Goal: Communication & Community: Answer question/provide support

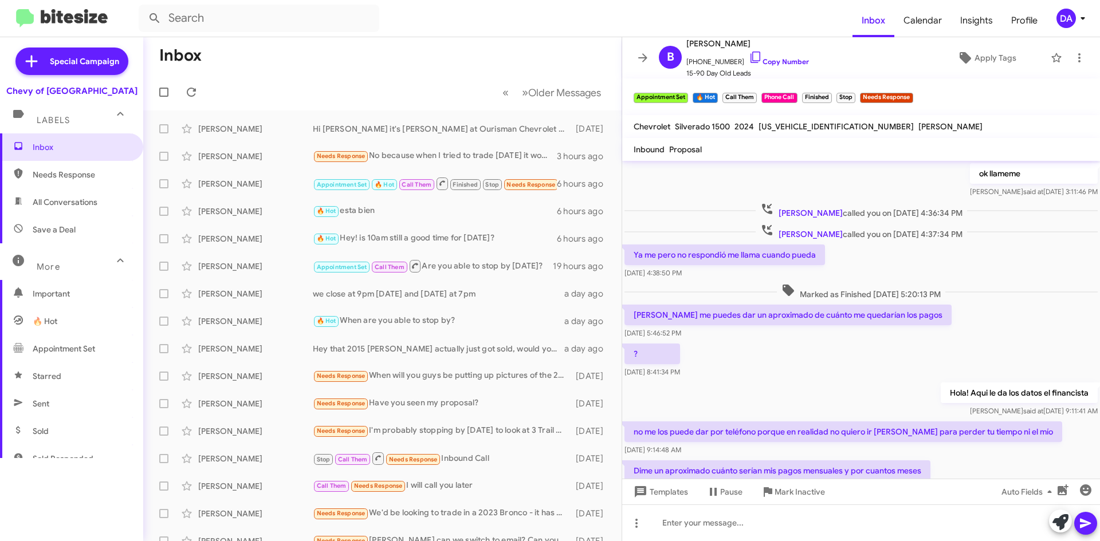
scroll to position [477, 0]
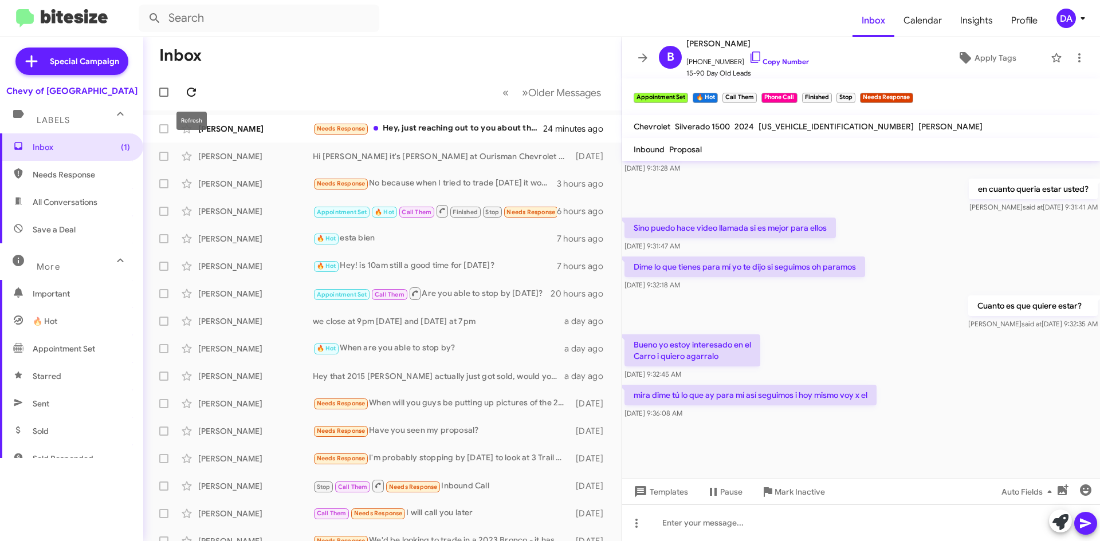
click at [195, 93] on icon at bounding box center [191, 92] width 14 height 14
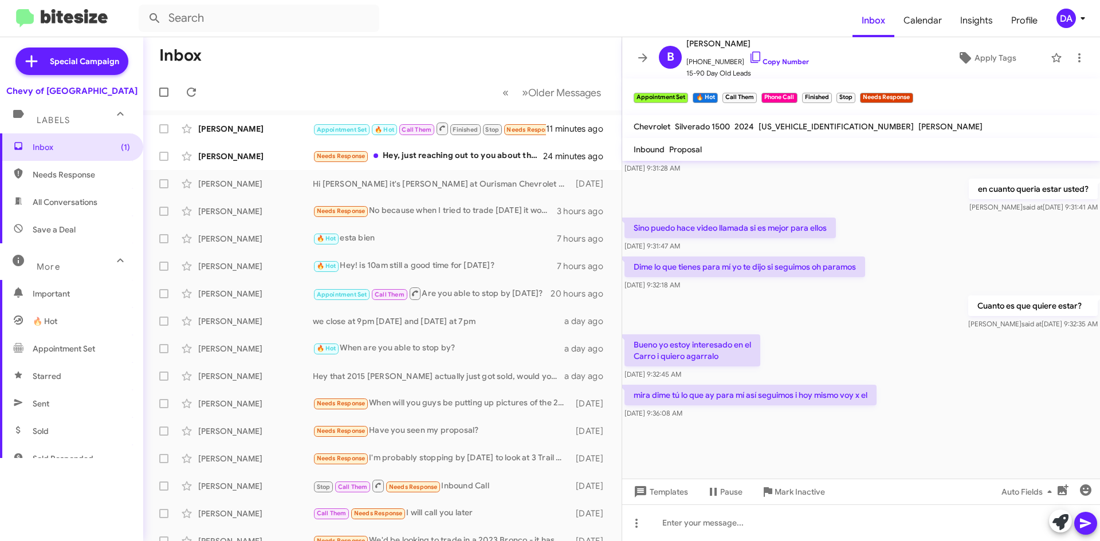
click at [193, 107] on mat-toolbar-row "« Previous » Next Older Messages" at bounding box center [382, 92] width 478 height 37
click at [214, 124] on div "[PERSON_NAME]" at bounding box center [255, 128] width 115 height 11
click at [254, 160] on div "[PERSON_NAME]" at bounding box center [255, 156] width 115 height 11
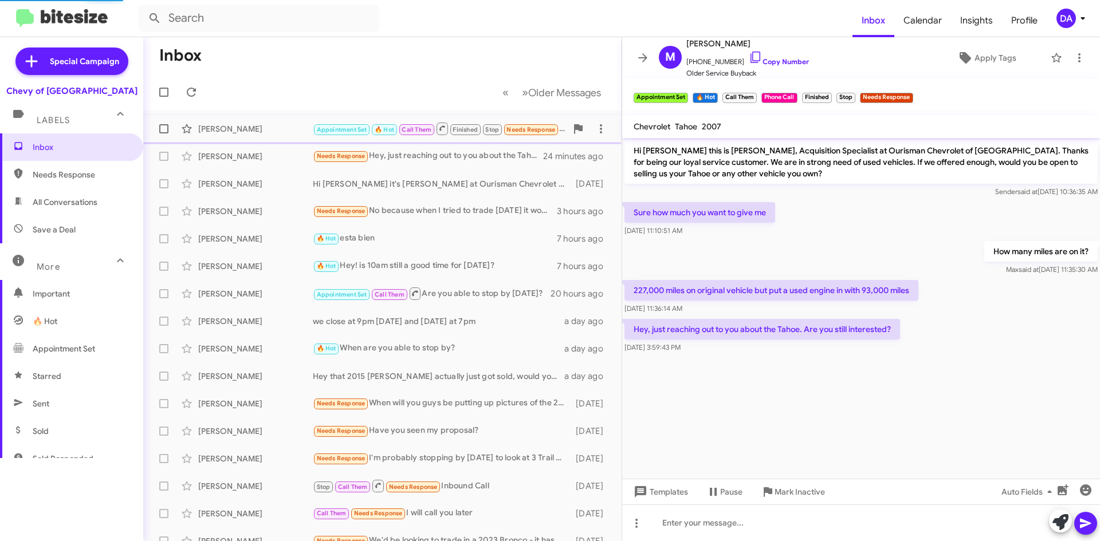
click at [266, 132] on div "[PERSON_NAME]" at bounding box center [255, 128] width 115 height 11
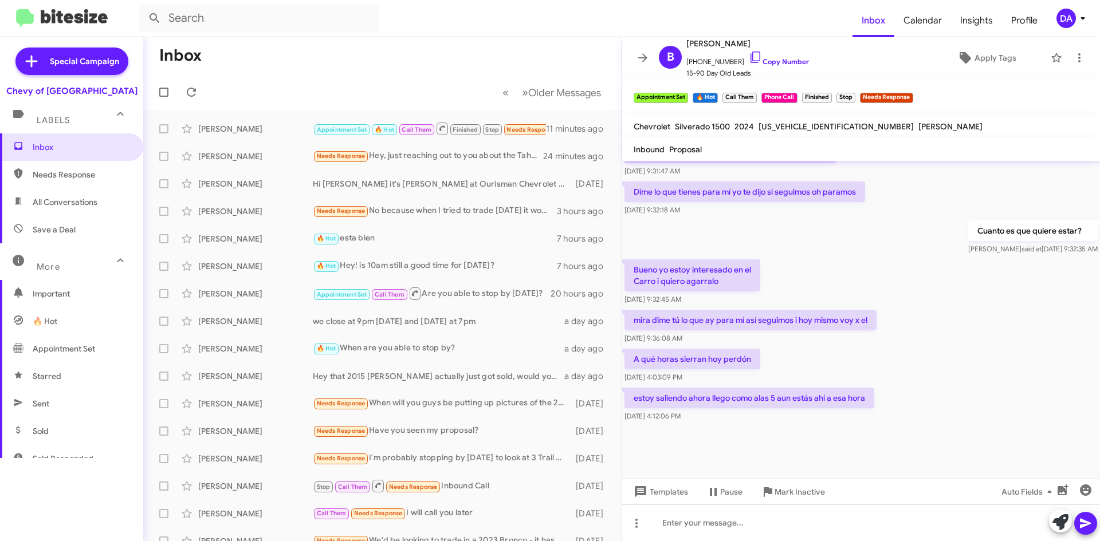
scroll to position [494, 0]
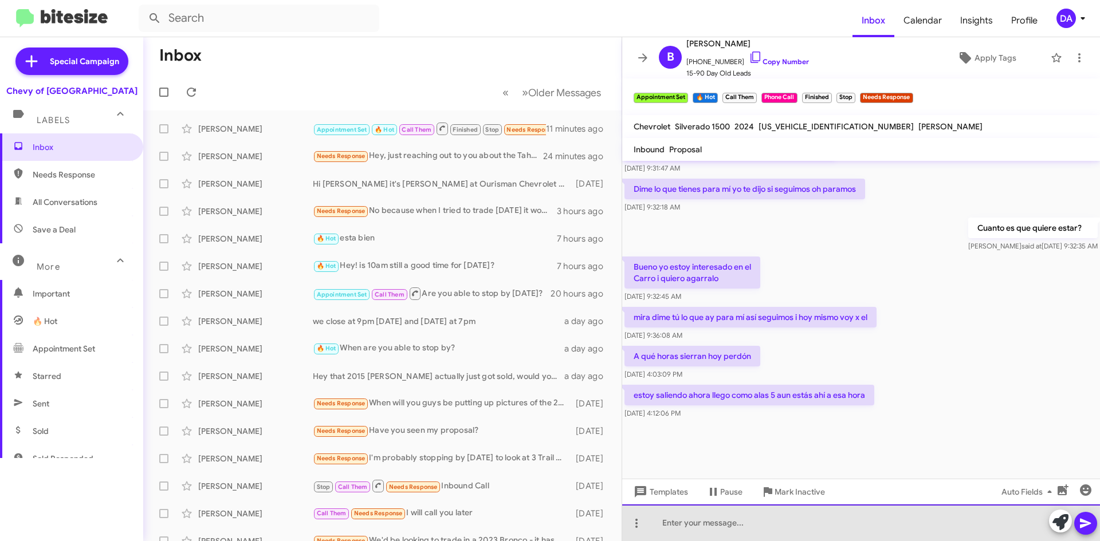
click at [706, 528] on div at bounding box center [861, 523] width 478 height 37
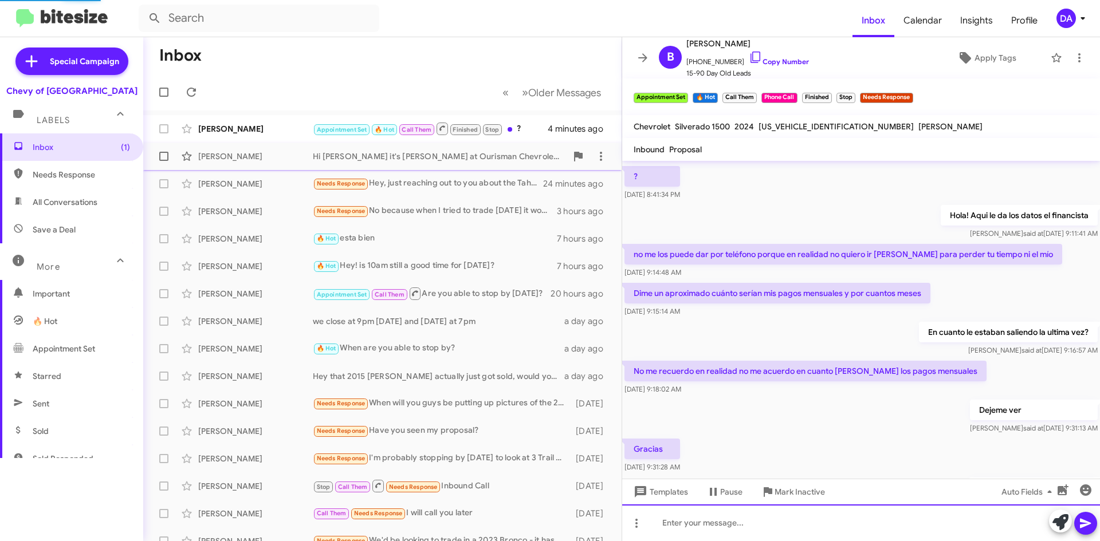
scroll to position [498, 0]
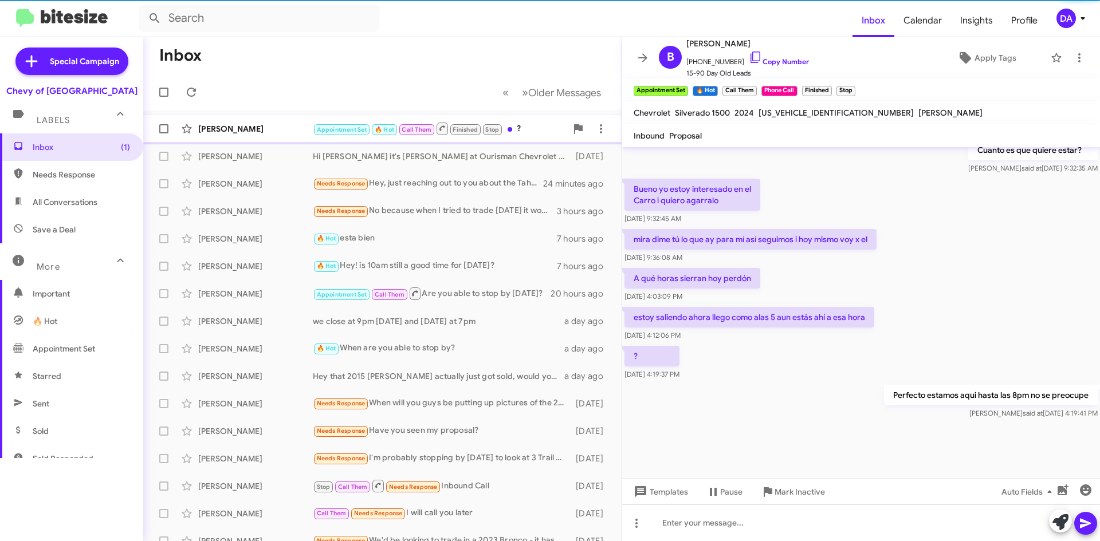
click at [254, 123] on div "[PERSON_NAME]" at bounding box center [255, 128] width 115 height 11
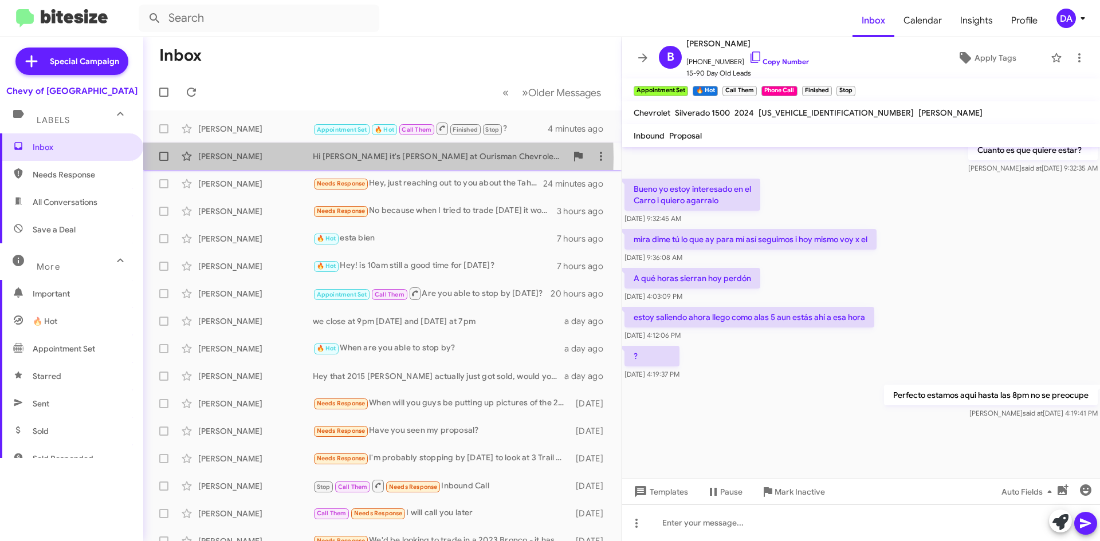
click at [233, 158] on div "[PERSON_NAME]" at bounding box center [255, 156] width 115 height 11
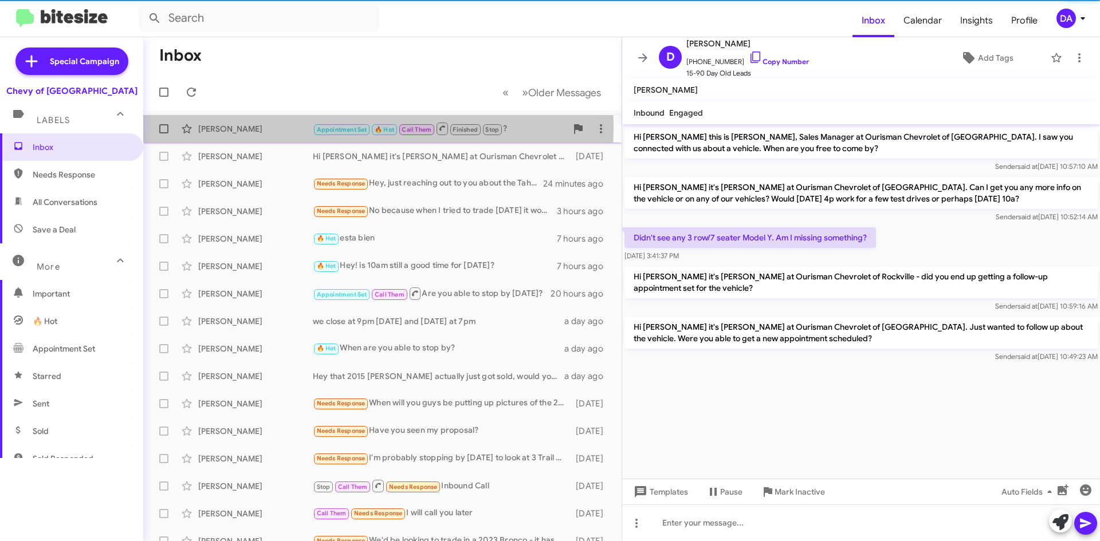
click at [241, 127] on div "[PERSON_NAME]" at bounding box center [255, 128] width 115 height 11
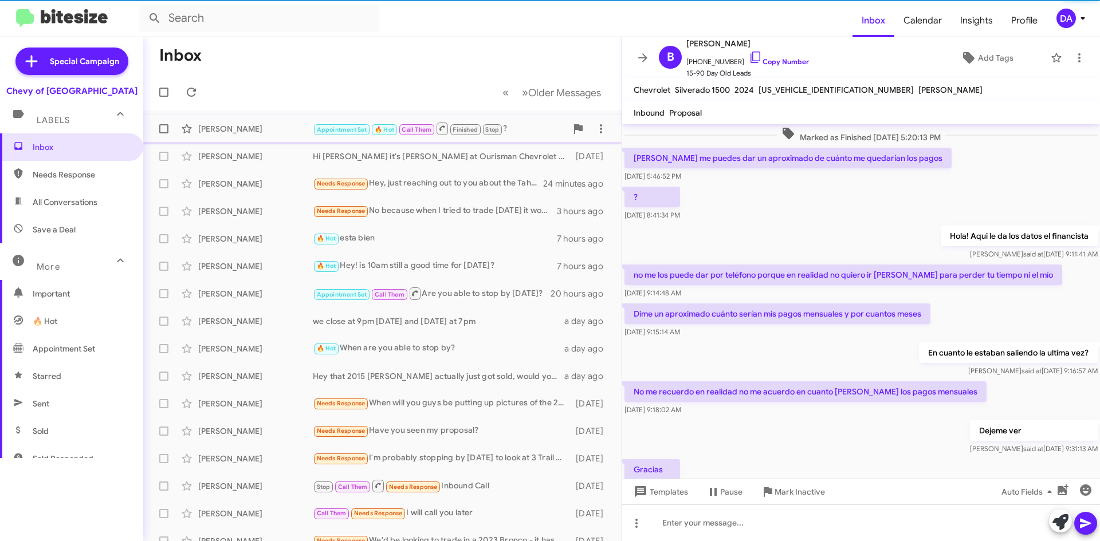
scroll to position [475, 0]
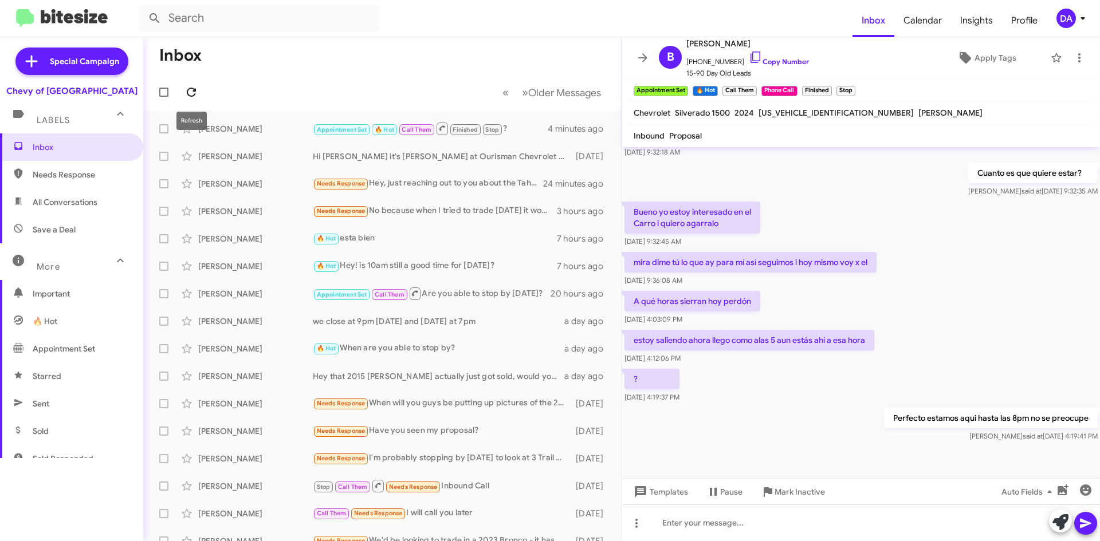
click at [195, 92] on icon at bounding box center [191, 92] width 14 height 14
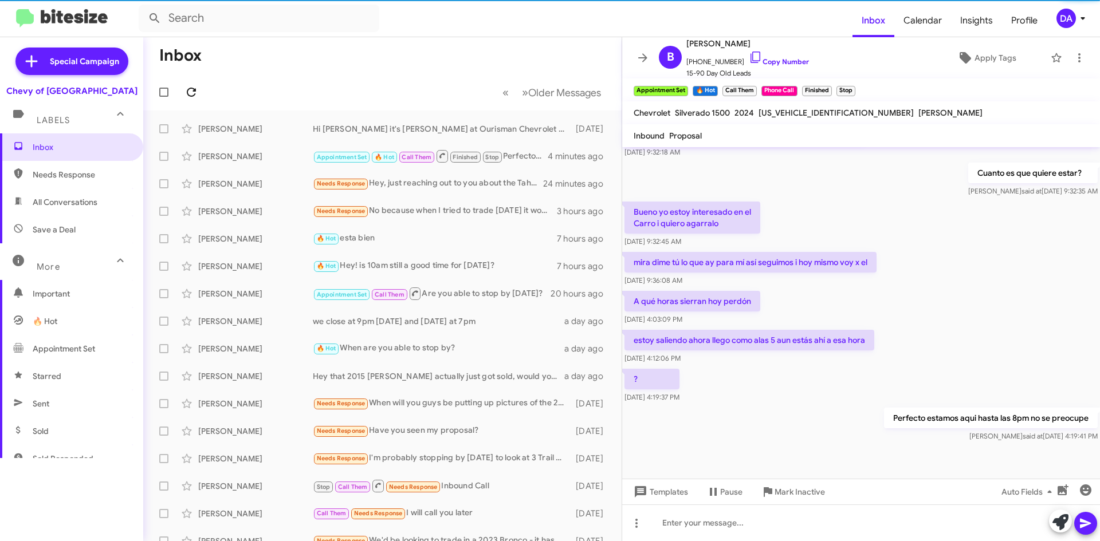
click at [195, 92] on icon at bounding box center [191, 92] width 14 height 14
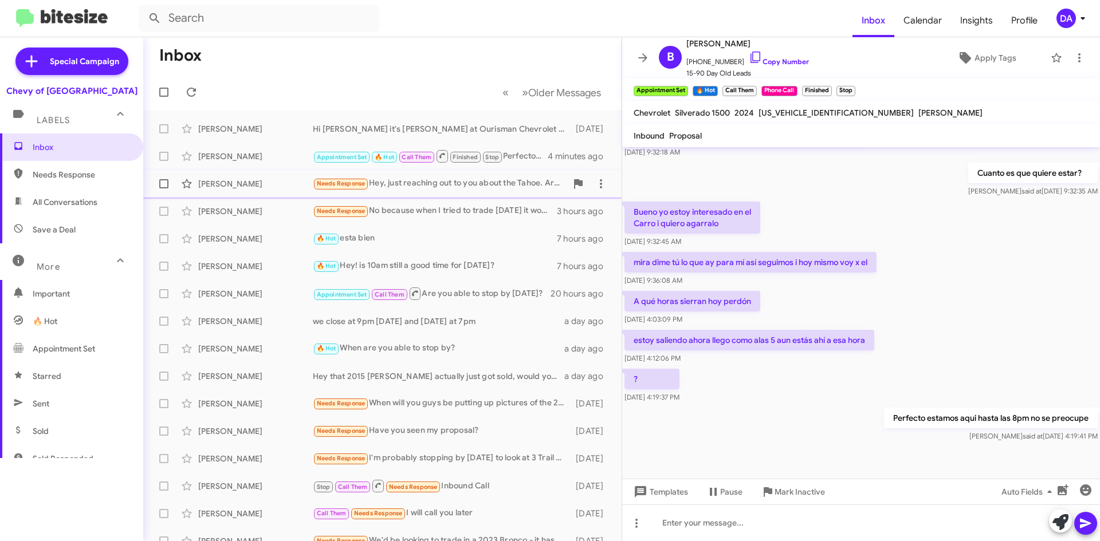
click at [243, 185] on div "[PERSON_NAME]" at bounding box center [255, 183] width 115 height 11
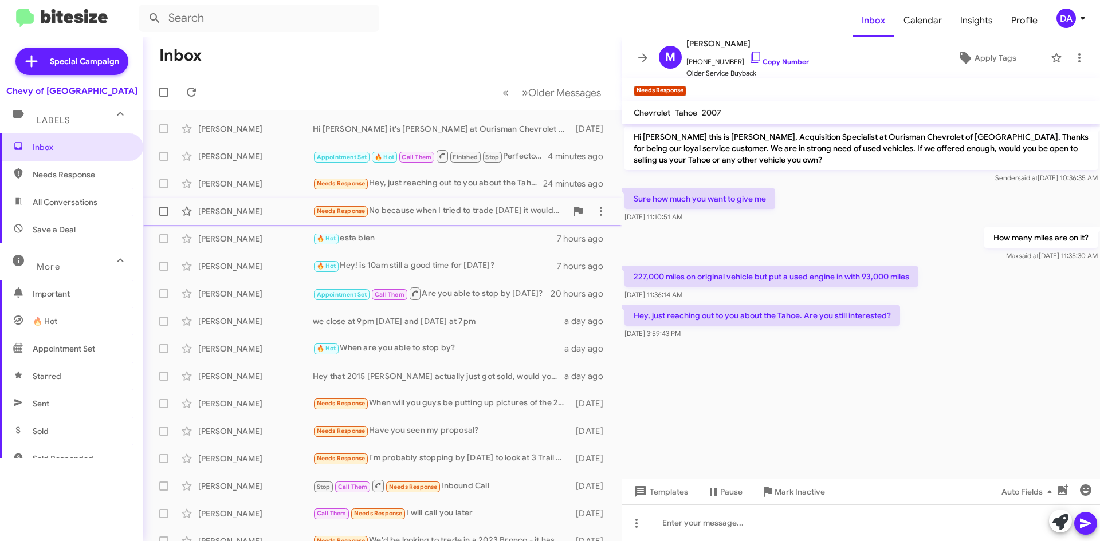
click at [474, 212] on div "Needs Response No because when I tried to trade [DATE] it wouldn't have been wo…" at bounding box center [440, 210] width 254 height 13
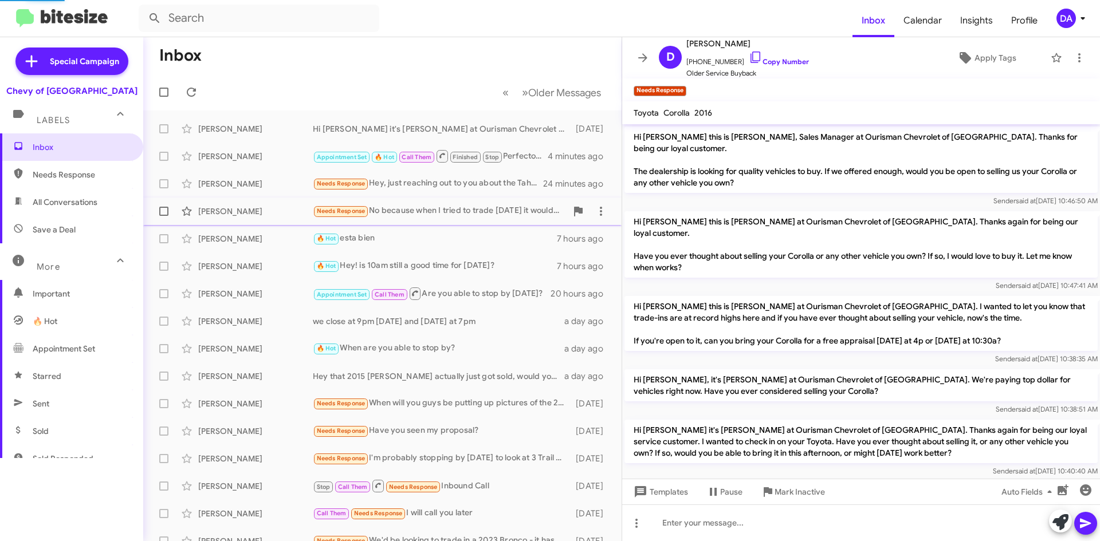
scroll to position [99, 0]
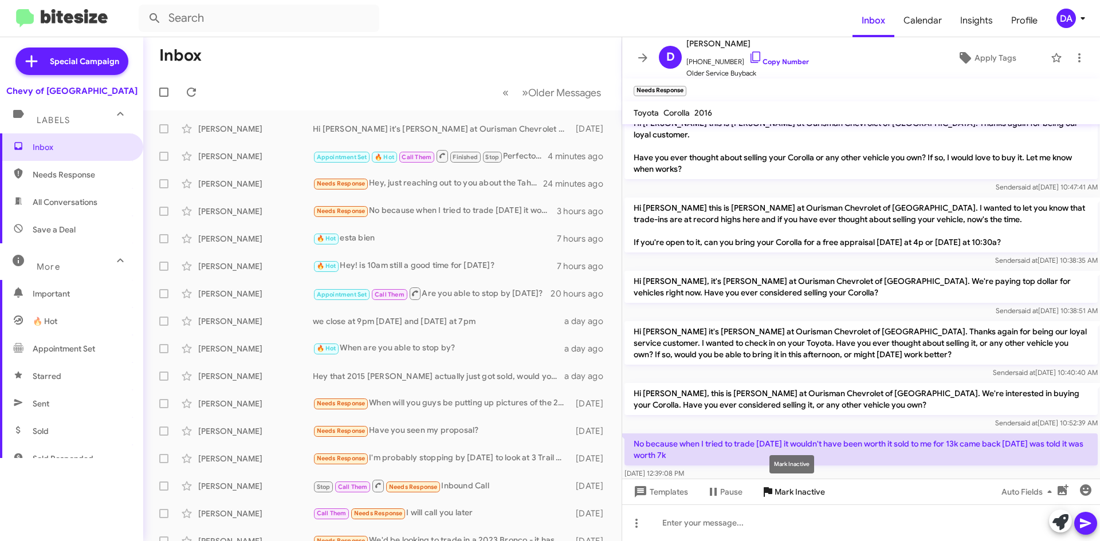
click at [798, 494] on span "Mark Inactive" at bounding box center [799, 492] width 50 height 21
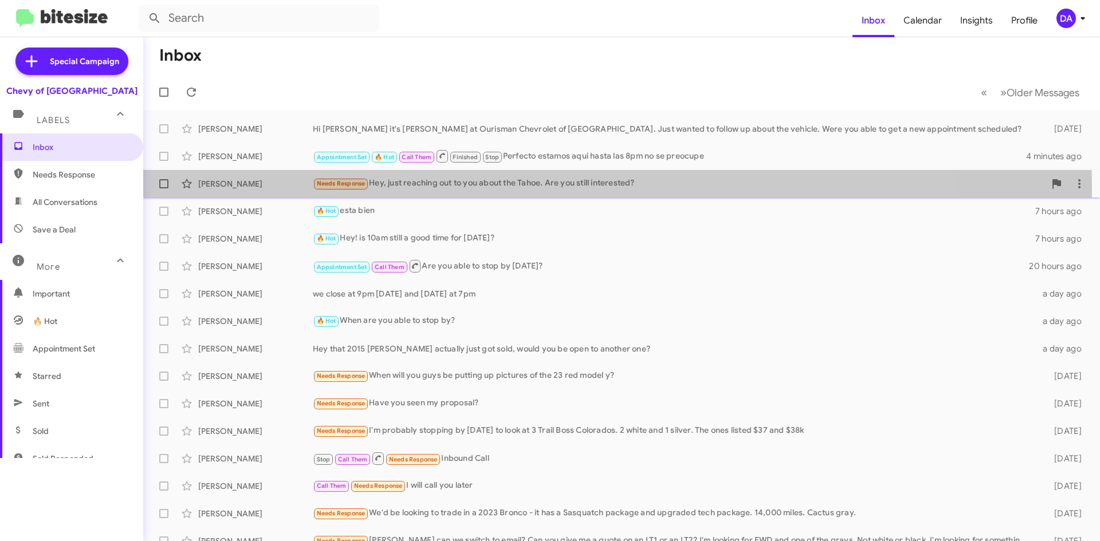
click at [442, 190] on div "Needs Response Hey, just reaching out to you about the Tahoe. Are you still int…" at bounding box center [679, 183] width 732 height 13
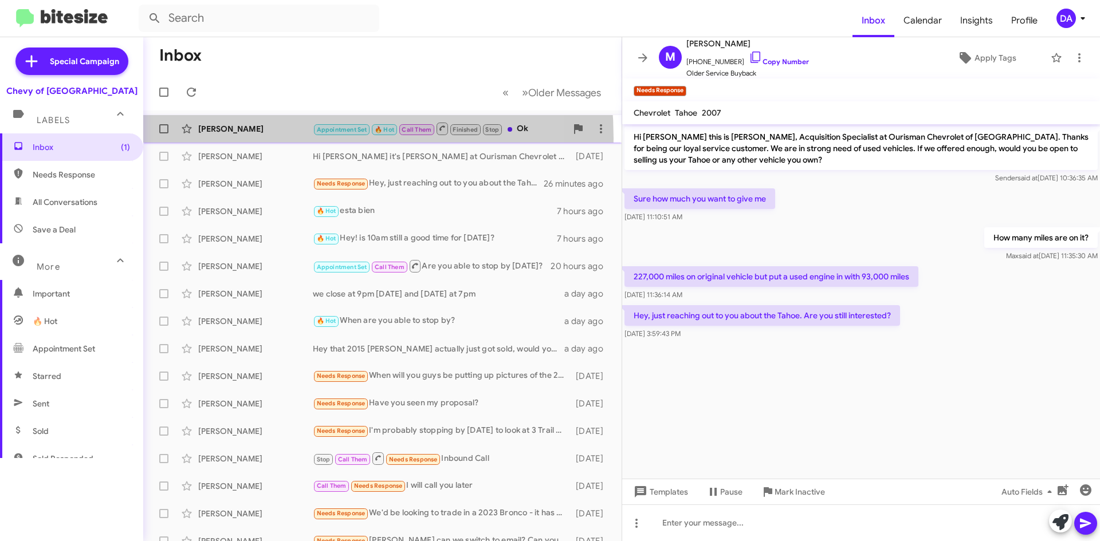
click at [225, 139] on div "[PERSON_NAME] Appointment Set 🔥 Hot Call Them Finished Stop Ok 5 minutes ago" at bounding box center [382, 128] width 460 height 23
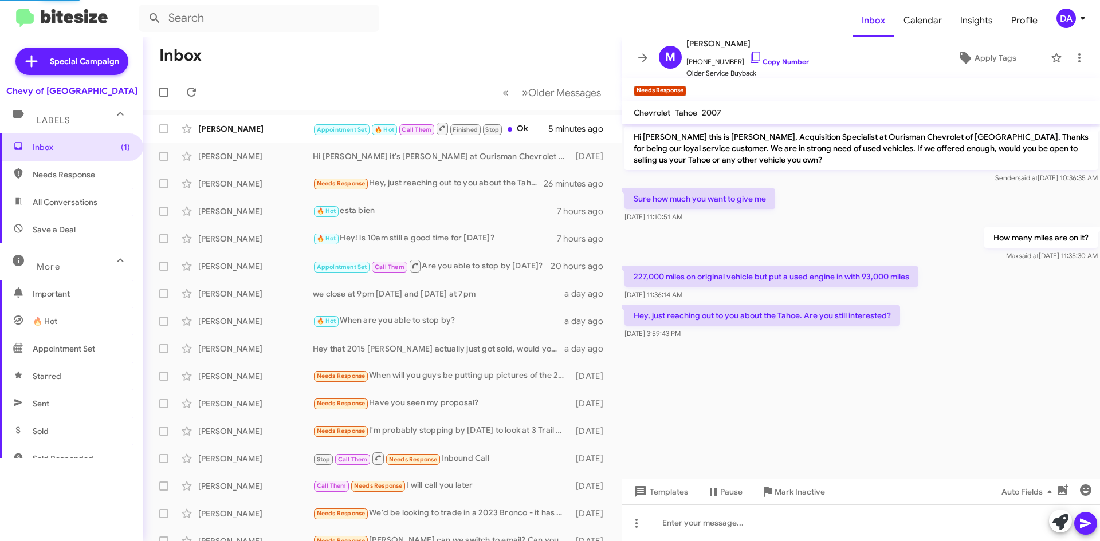
scroll to position [493, 0]
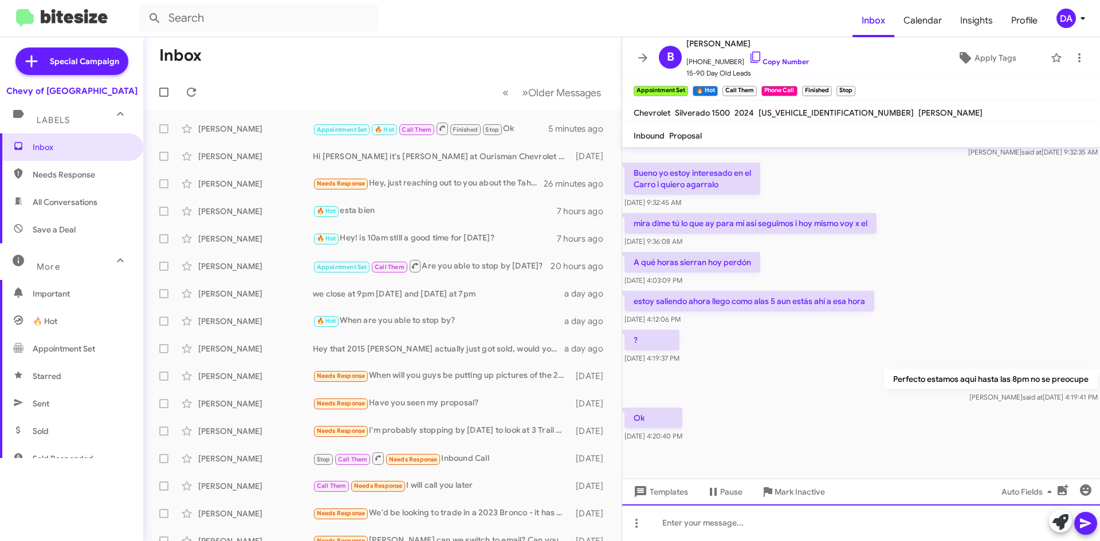
click at [715, 521] on div at bounding box center [861, 523] width 478 height 37
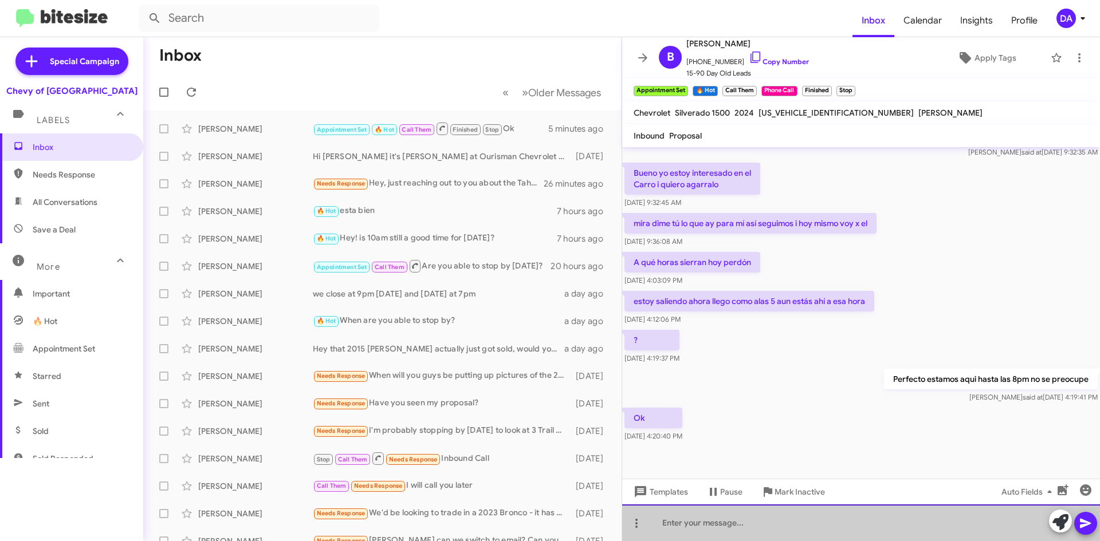
click at [715, 521] on div at bounding box center [861, 523] width 478 height 37
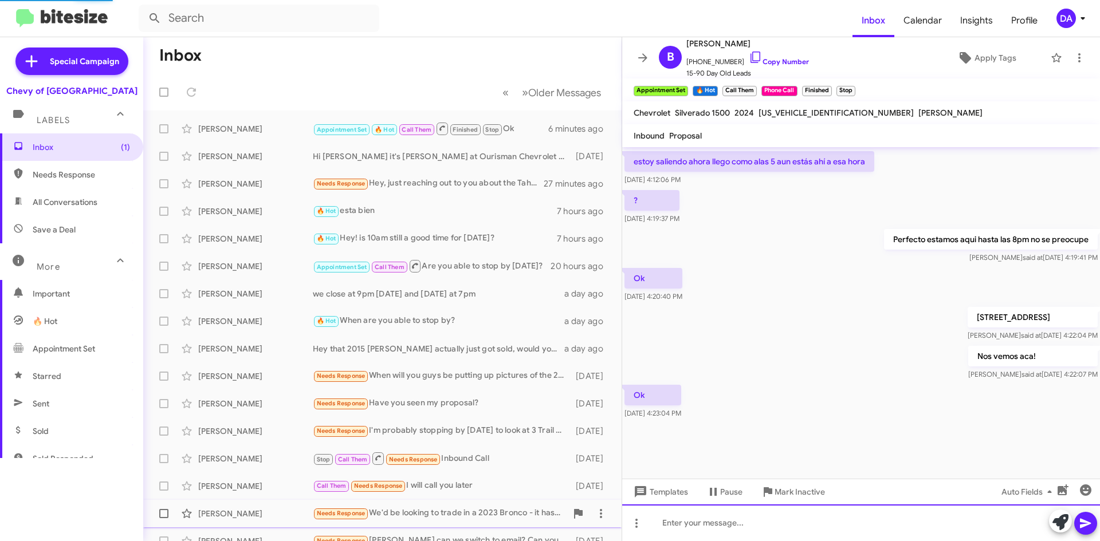
scroll to position [516, 0]
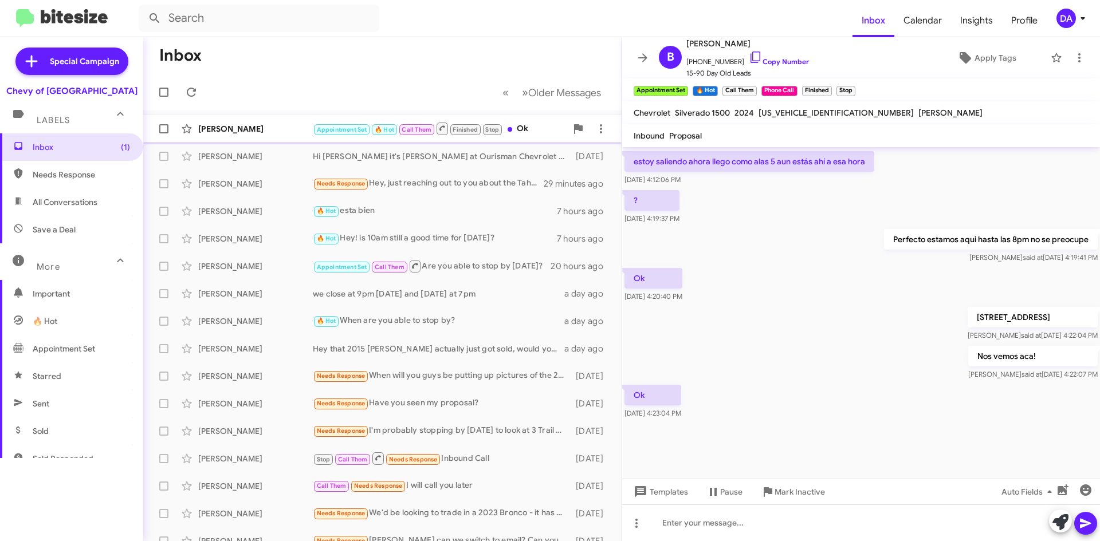
click at [262, 134] on div "[PERSON_NAME]" at bounding box center [255, 128] width 115 height 11
click at [191, 89] on icon at bounding box center [191, 92] width 9 height 9
